Goal: Task Accomplishment & Management: Use online tool/utility

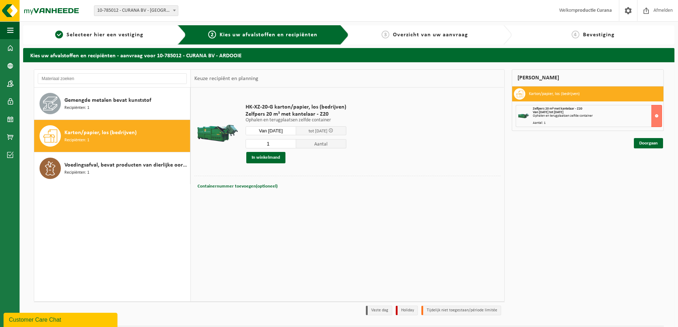
click at [283, 130] on input "Van [DATE]" at bounding box center [271, 130] width 51 height 9
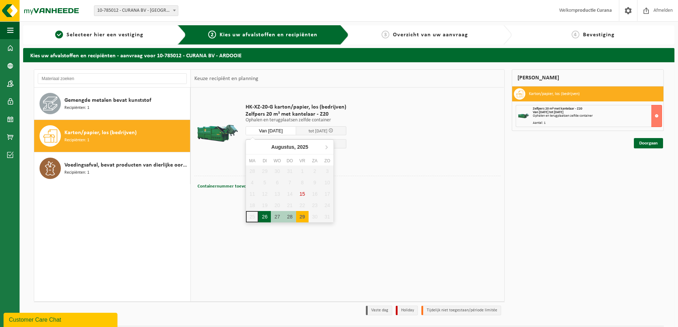
click at [265, 218] on div "26" at bounding box center [264, 216] width 12 height 11
click at [280, 130] on input "Van [DATE]" at bounding box center [271, 130] width 51 height 9
click at [297, 216] on div "29" at bounding box center [302, 216] width 12 height 11
click at [271, 128] on input "Van [DATE]" at bounding box center [271, 130] width 51 height 9
click at [280, 217] on div "27" at bounding box center [277, 216] width 12 height 11
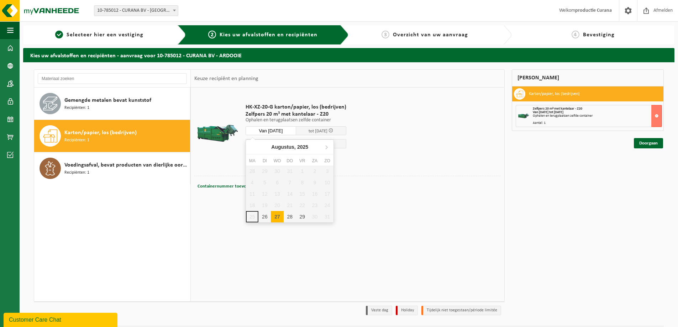
click at [278, 128] on input "Van [DATE]" at bounding box center [271, 130] width 51 height 9
click at [268, 217] on div "26" at bounding box center [264, 216] width 12 height 11
type input "Van [DATE]"
click at [268, 158] on button "In winkelmand" at bounding box center [265, 157] width 39 height 11
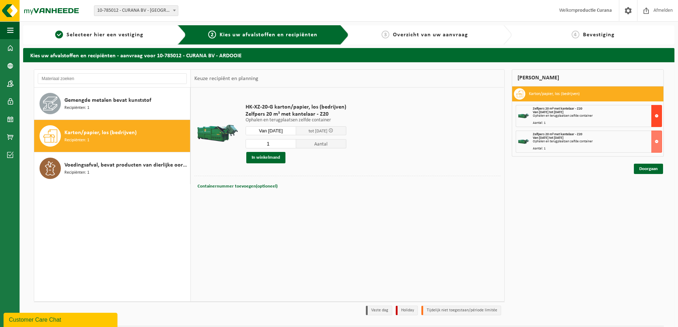
click at [659, 118] on button at bounding box center [656, 116] width 11 height 22
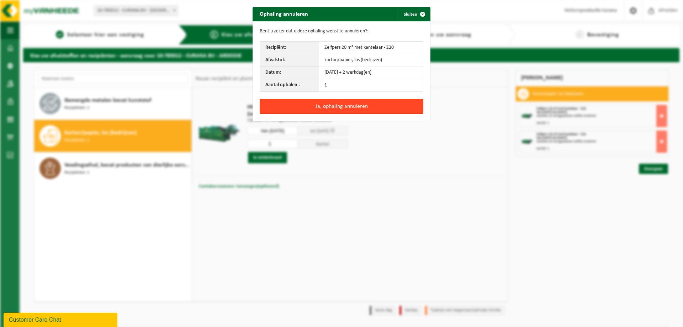
click at [351, 108] on button "Ja, ophaling annuleren" at bounding box center [342, 106] width 164 height 15
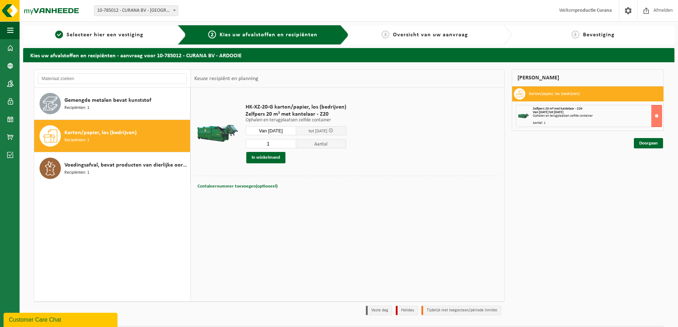
click at [283, 131] on input "Van [DATE]" at bounding box center [271, 130] width 51 height 9
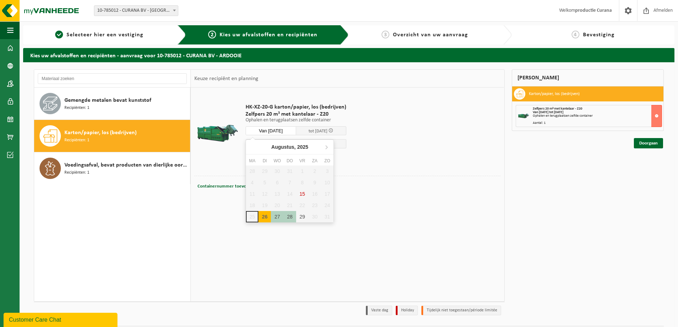
click at [264, 220] on div "26" at bounding box center [264, 216] width 12 height 11
click at [265, 220] on div "26" at bounding box center [264, 216] width 12 height 11
type input "Van [DATE]"
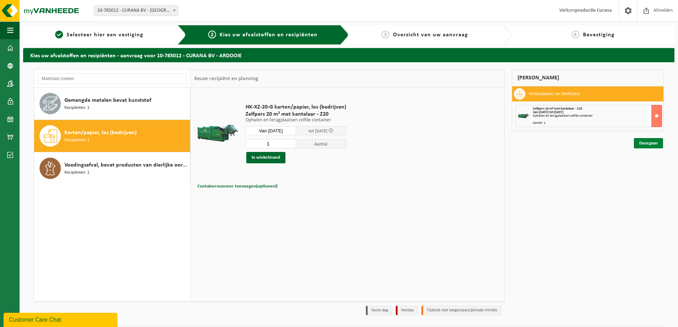
click at [646, 146] on link "Doorgaan" at bounding box center [648, 143] width 29 height 10
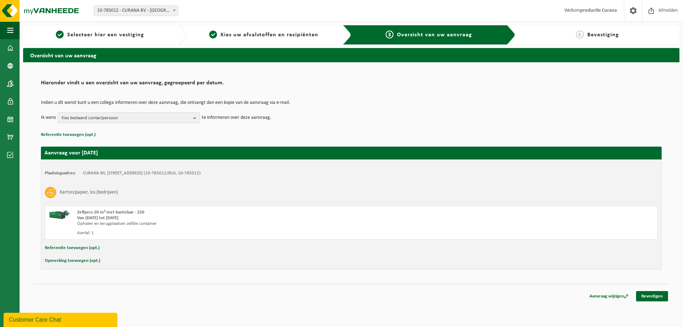
click at [173, 122] on span "Kies bestaand contactpersoon" at bounding box center [126, 118] width 129 height 11
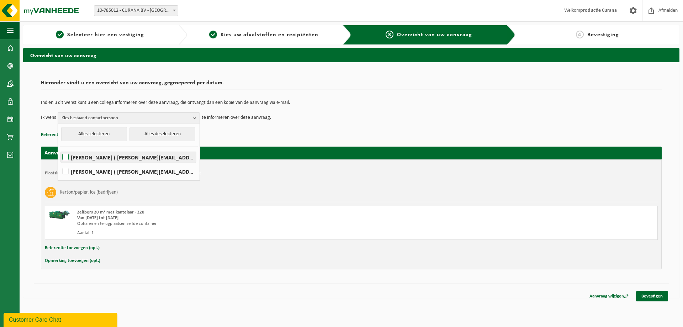
click at [64, 158] on label "Sarah De Visschere ( sarah.devisschere@curana.com )" at bounding box center [128, 157] width 135 height 11
click at [60, 148] on input "Sarah De Visschere ( sarah.devisschere@curana.com )" at bounding box center [59, 148] width 0 height 0
checkbox input "true"
click at [68, 170] on label "Ward Winckelmans ( ward.winckelmans@curana.com )" at bounding box center [128, 171] width 135 height 11
click at [60, 163] on input "Ward Winckelmans ( ward.winckelmans@curana.com )" at bounding box center [59, 162] width 0 height 0
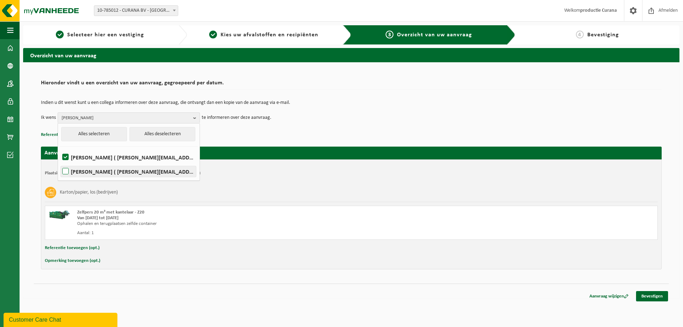
checkbox input "true"
click at [354, 105] on p "Indien u dit wenst kunt u een collega informeren over deze aanvraag, die ontvan…" at bounding box center [351, 102] width 621 height 5
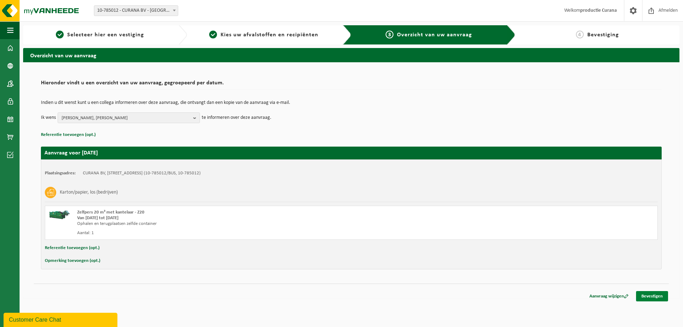
click at [645, 298] on link "Bevestigen" at bounding box center [652, 296] width 32 height 10
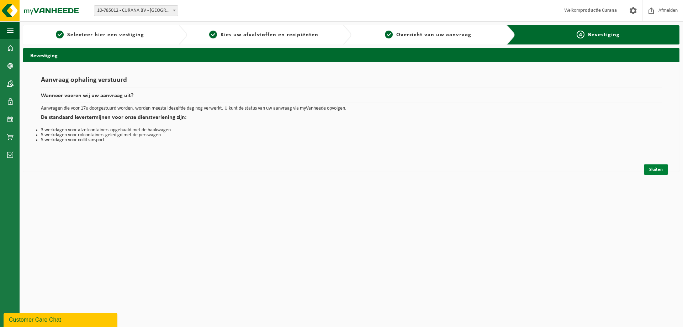
click at [662, 169] on link "Sluiten" at bounding box center [656, 169] width 24 height 10
